Goal: Transaction & Acquisition: Register for event/course

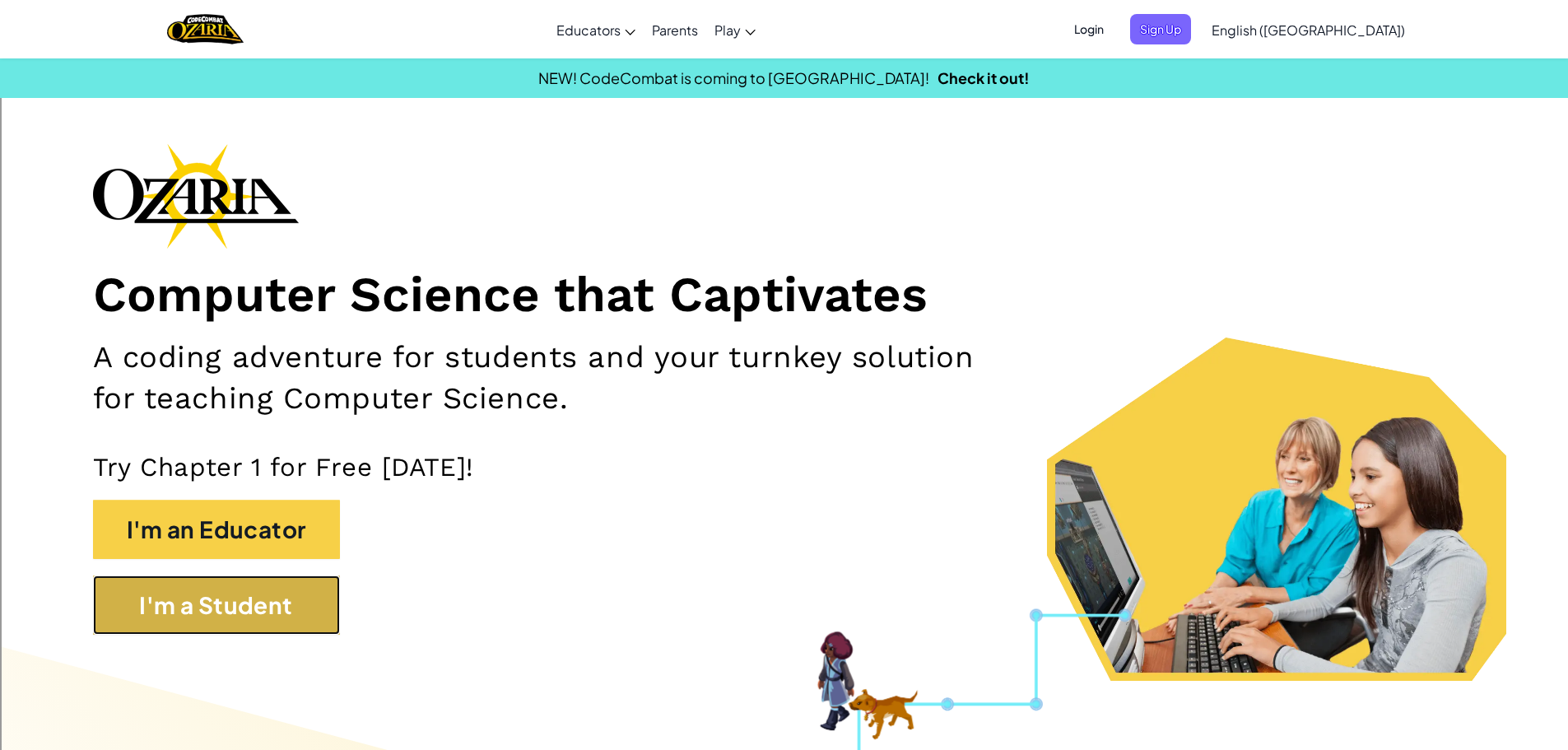
click at [329, 613] on button "I'm a Student" at bounding box center [216, 604] width 247 height 59
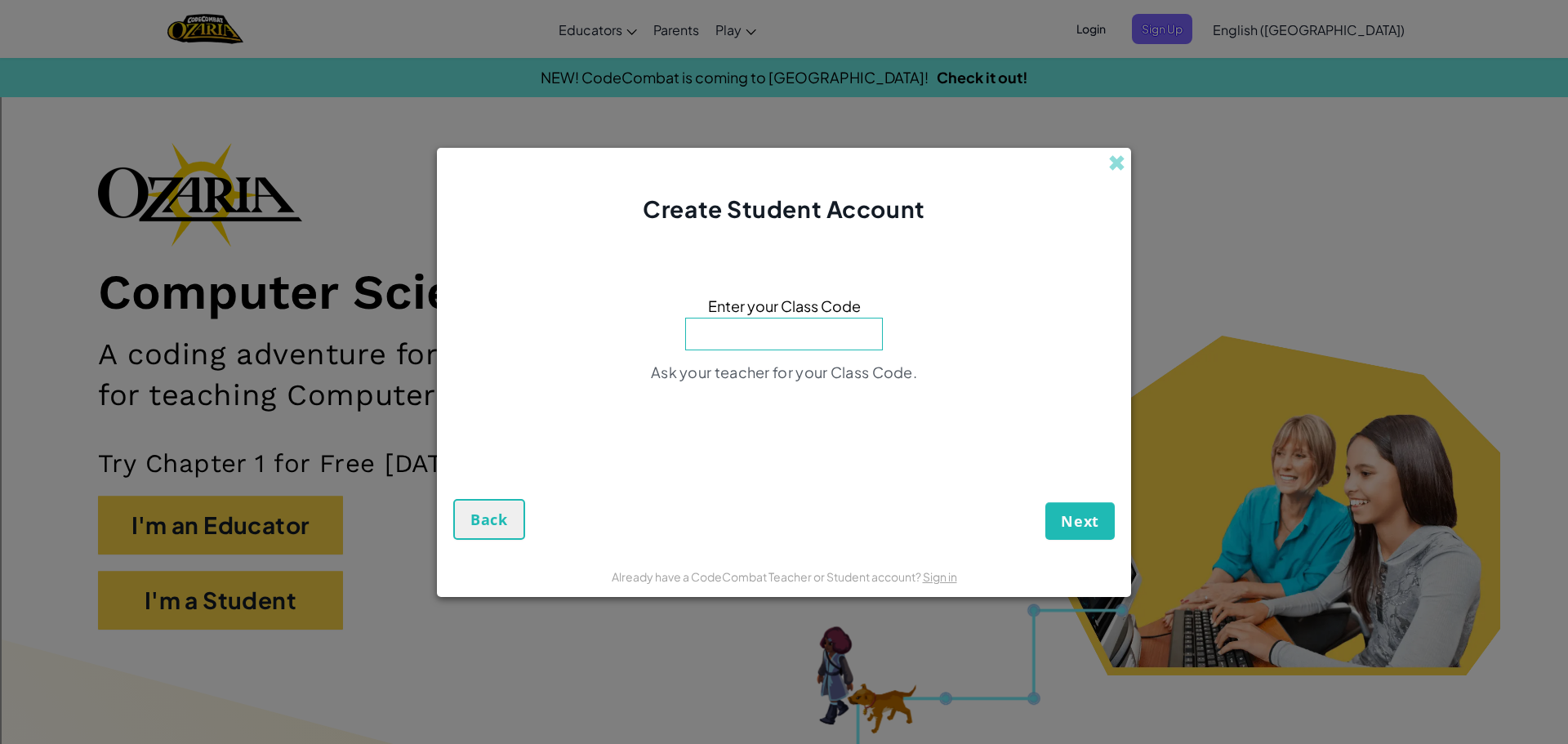
click at [719, 338] on input at bounding box center [783, 334] width 197 height 33
type input "ParkDayReady"
click at [1108, 514] on button "Next" at bounding box center [1080, 521] width 69 height 38
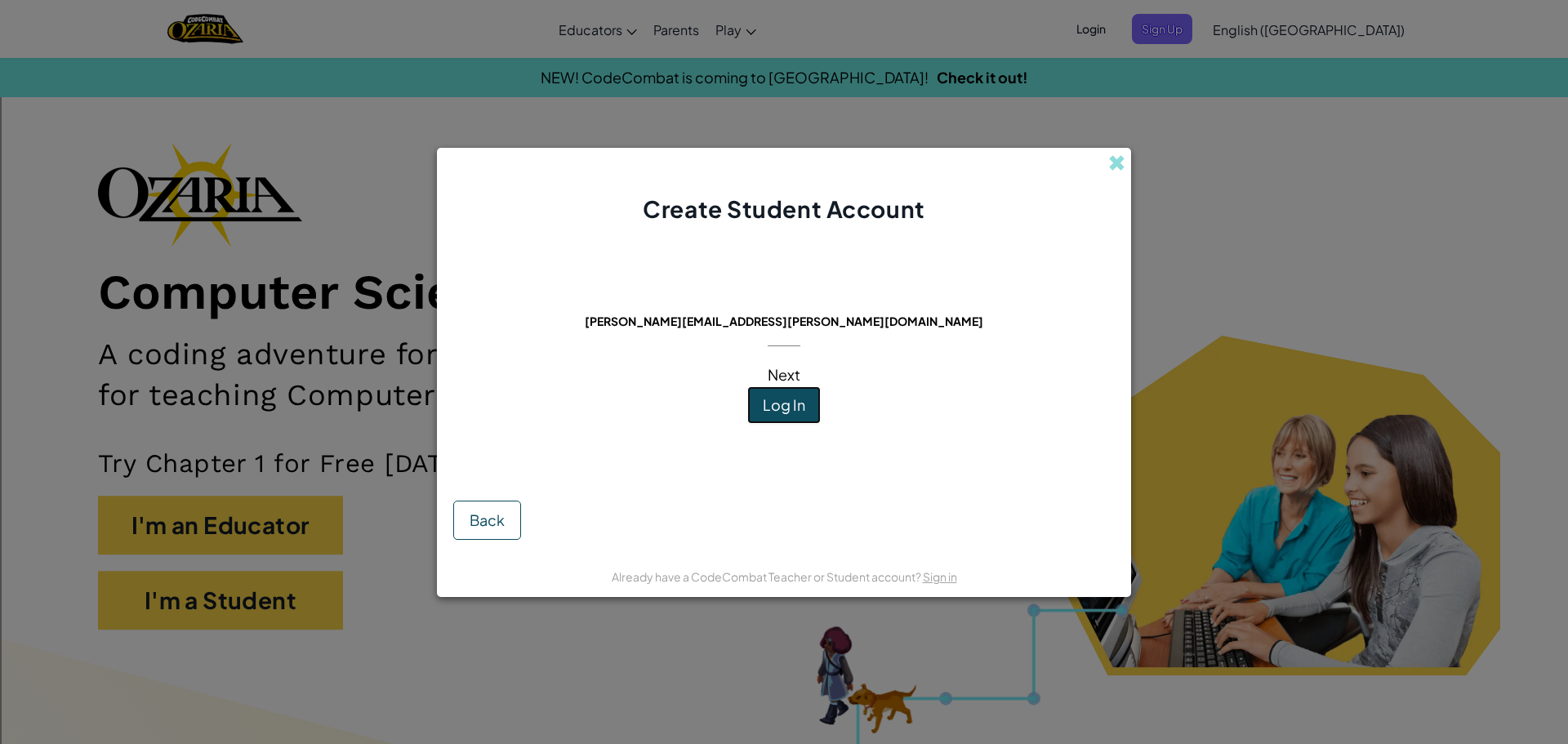
click at [802, 404] on span "Log In" at bounding box center [784, 405] width 42 height 19
